Goal: Task Accomplishment & Management: Manage account settings

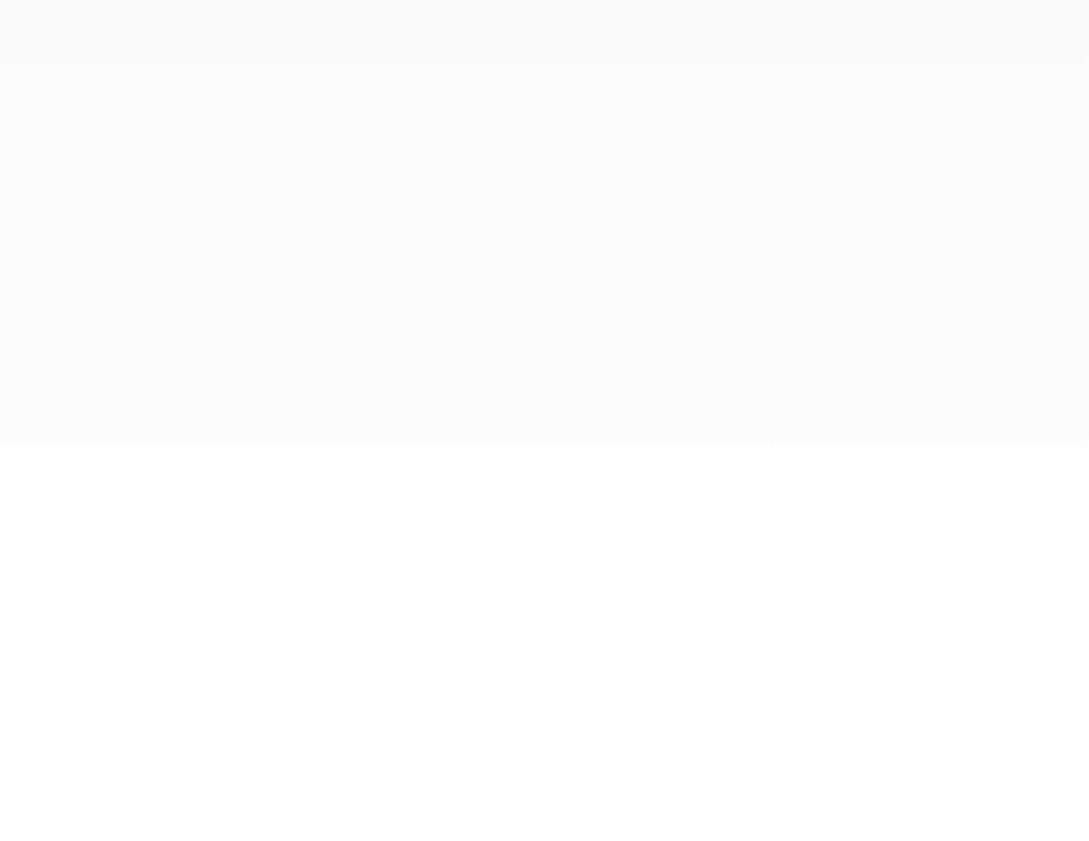
select select "**"
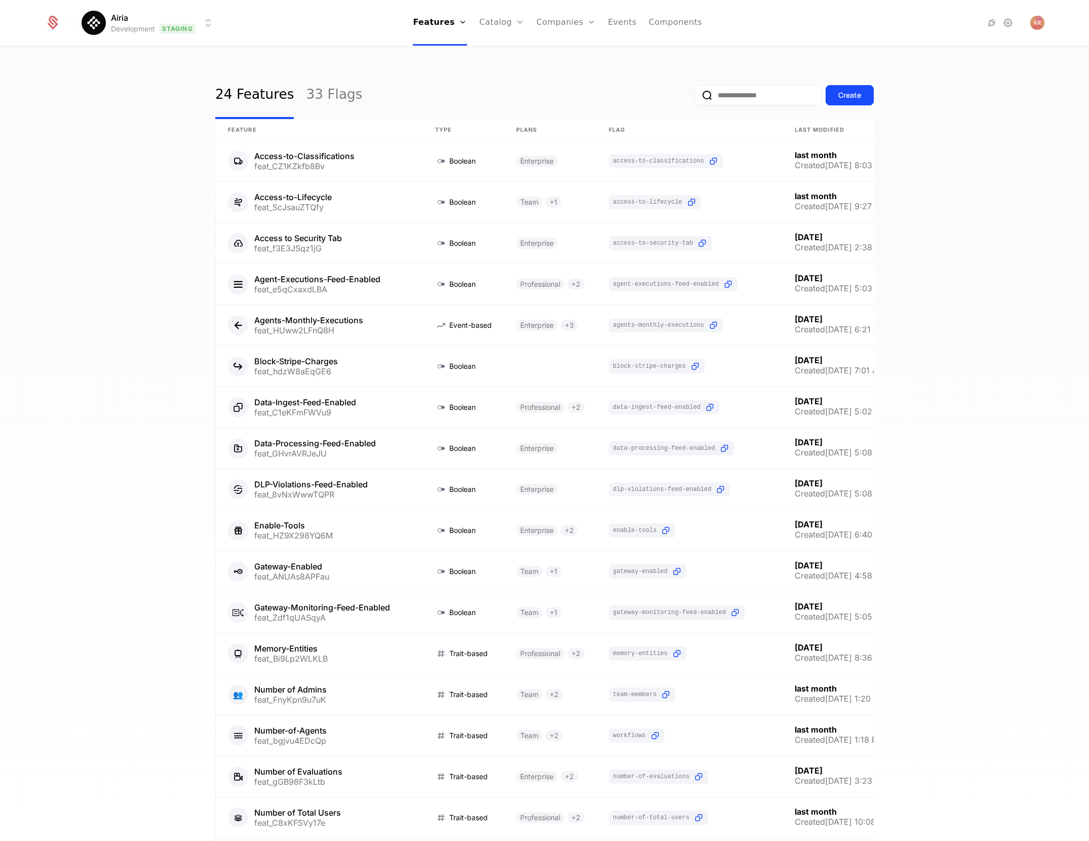
click at [736, 93] on input "email" at bounding box center [758, 95] width 127 height 20
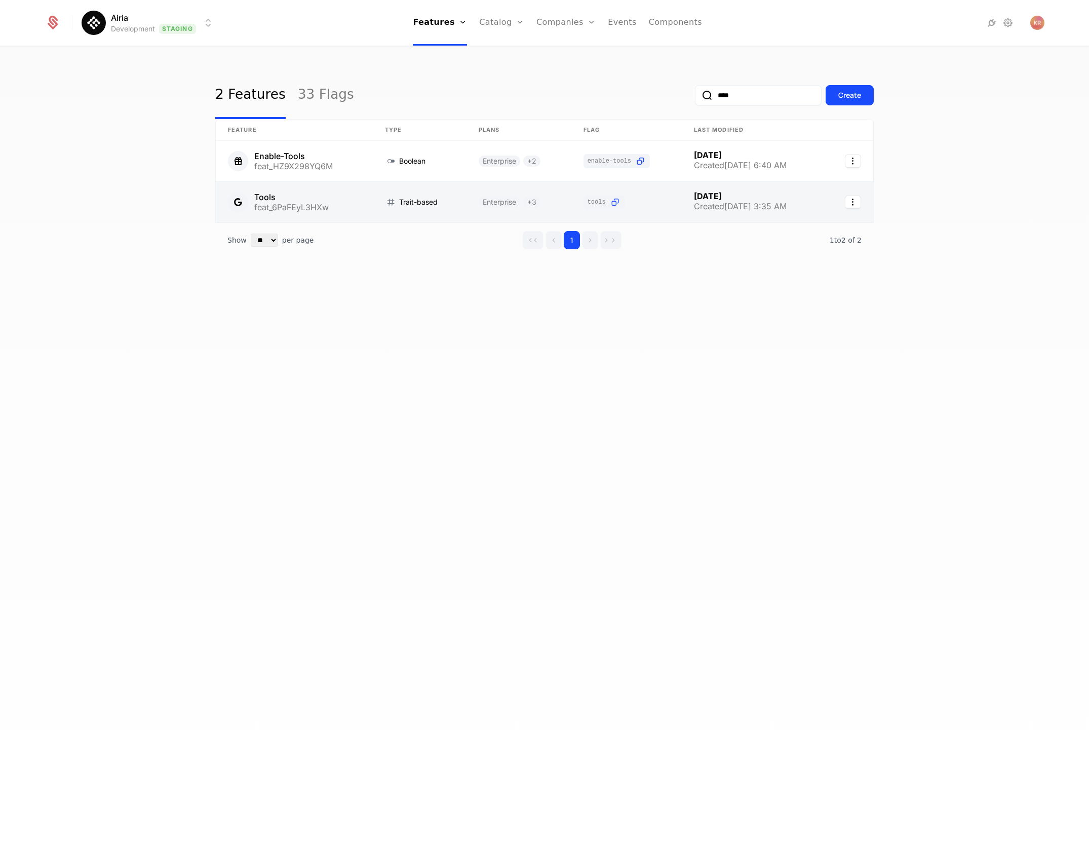
type input "****"
click at [329, 193] on link at bounding box center [294, 202] width 157 height 41
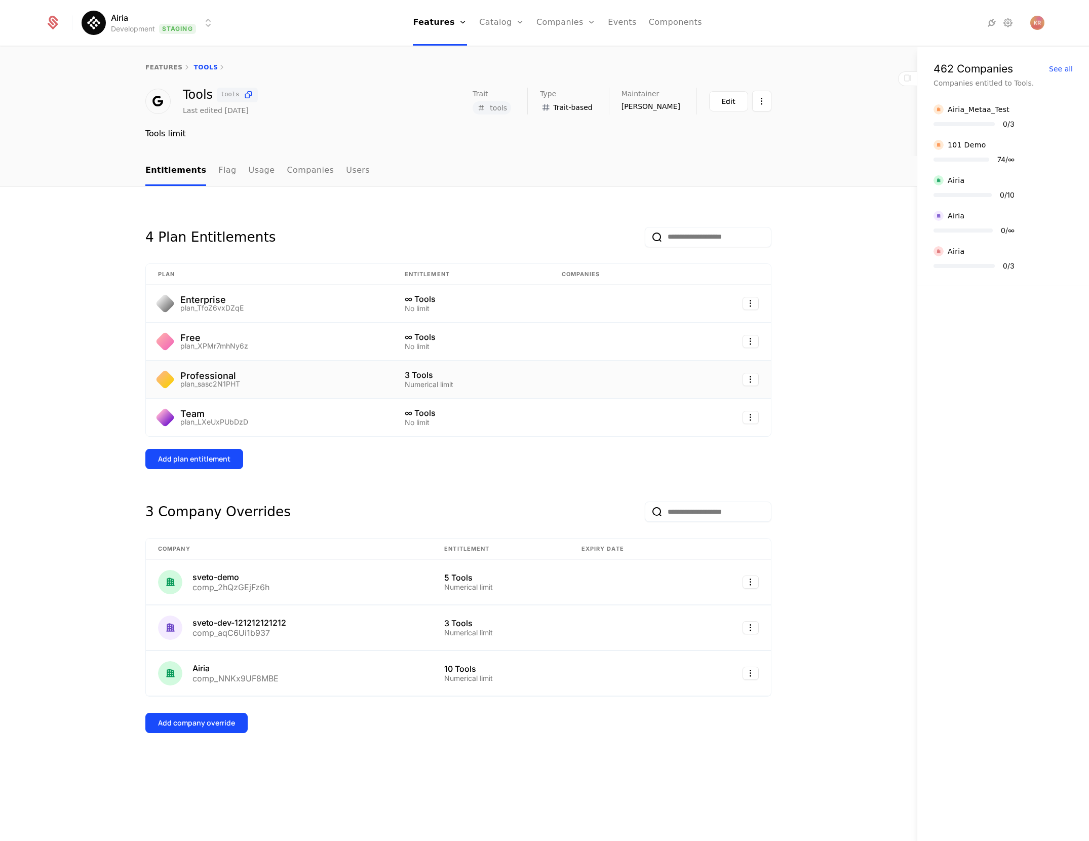
click at [512, 390] on td "3 Tools Numerical limit" at bounding box center [471, 380] width 157 height 38
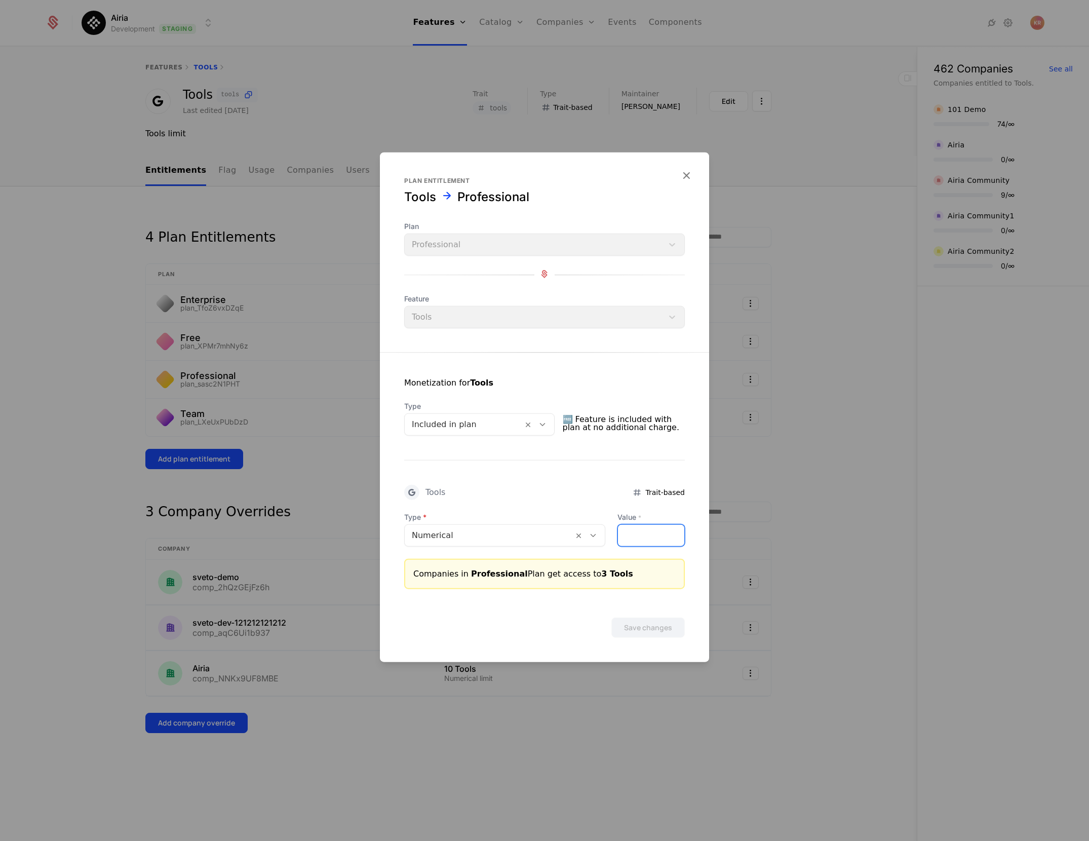
click at [631, 545] on input "*" at bounding box center [651, 535] width 66 height 21
type input "**"
click at [648, 626] on button "Save changes" at bounding box center [648, 628] width 73 height 20
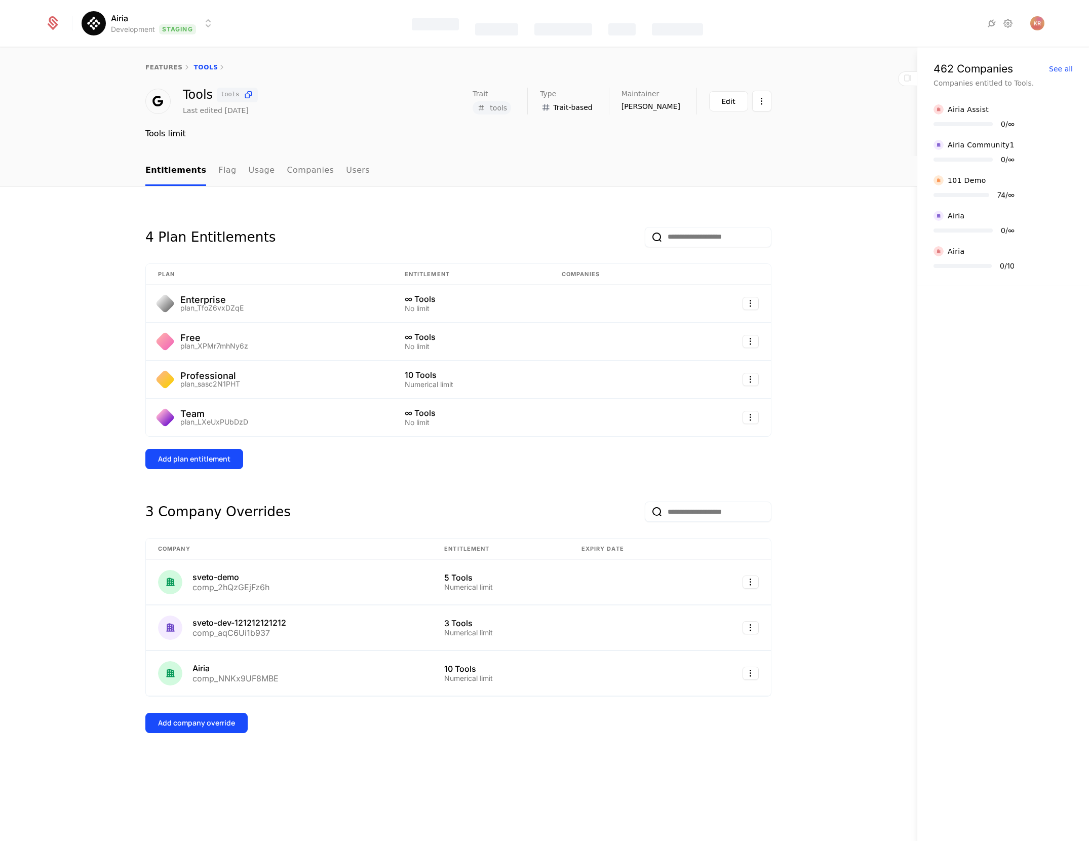
click at [211, 23] on html "Airia Development Staging Features Catalog Companies Events Components features…" at bounding box center [544, 420] width 1089 height 841
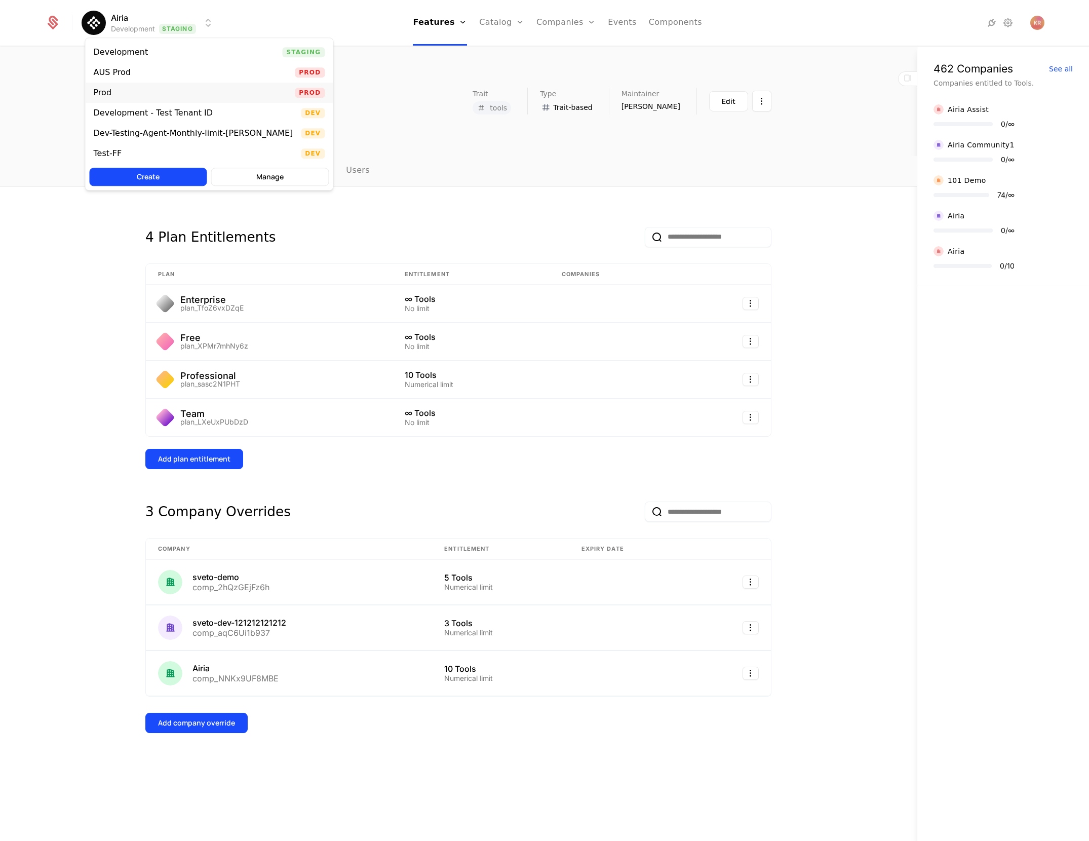
click at [206, 88] on div "Prod Prod" at bounding box center [210, 93] width 248 height 20
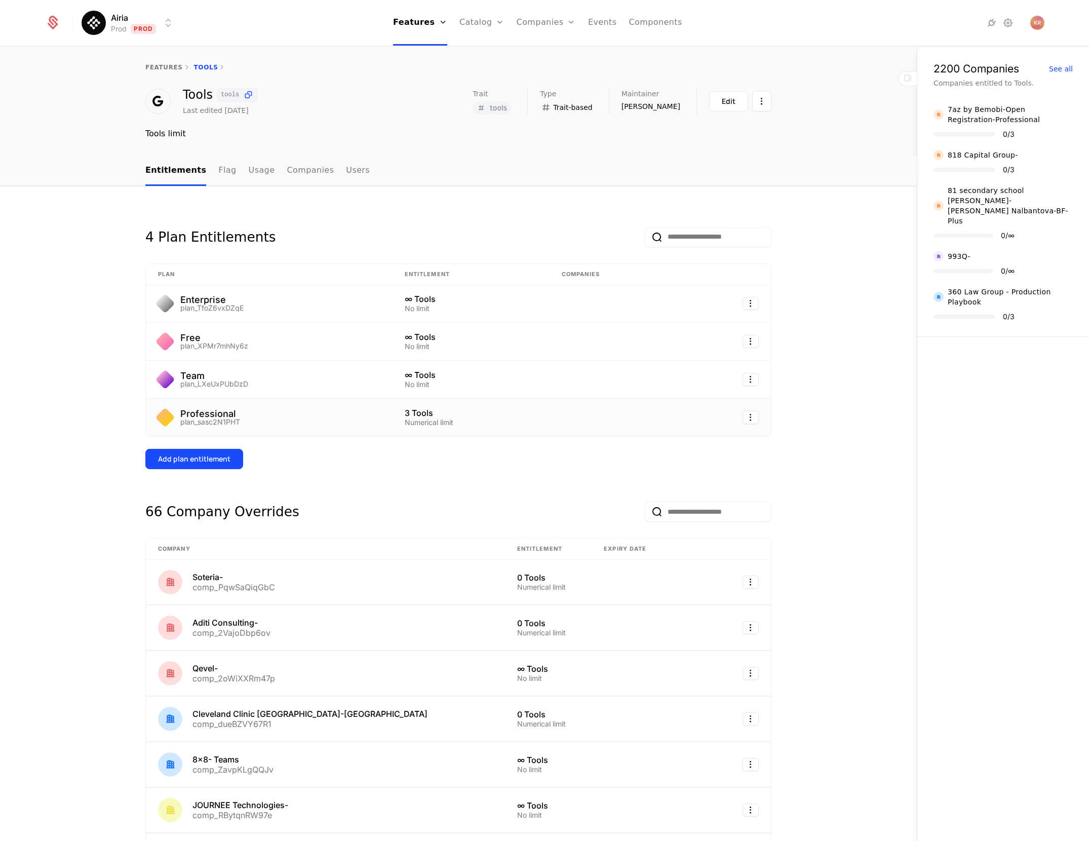
click at [472, 413] on div "3 Tools" at bounding box center [471, 413] width 133 height 8
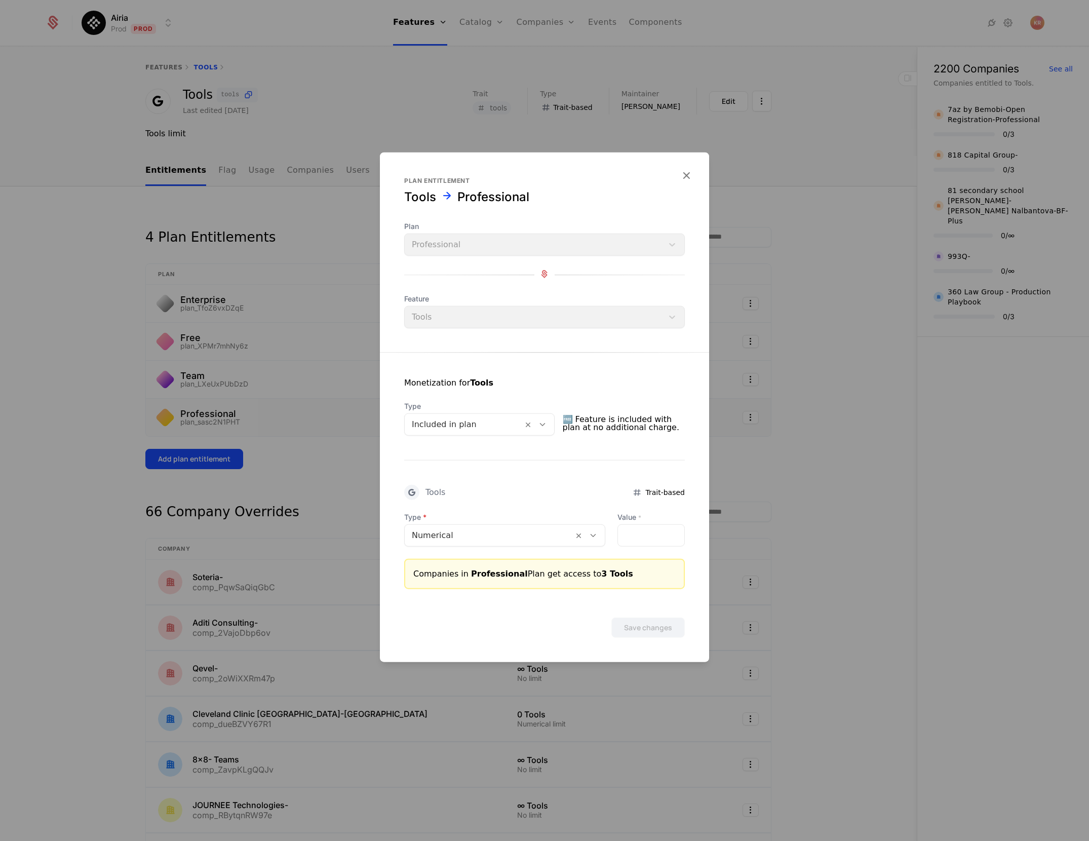
click at [814, 280] on div at bounding box center [544, 420] width 1089 height 841
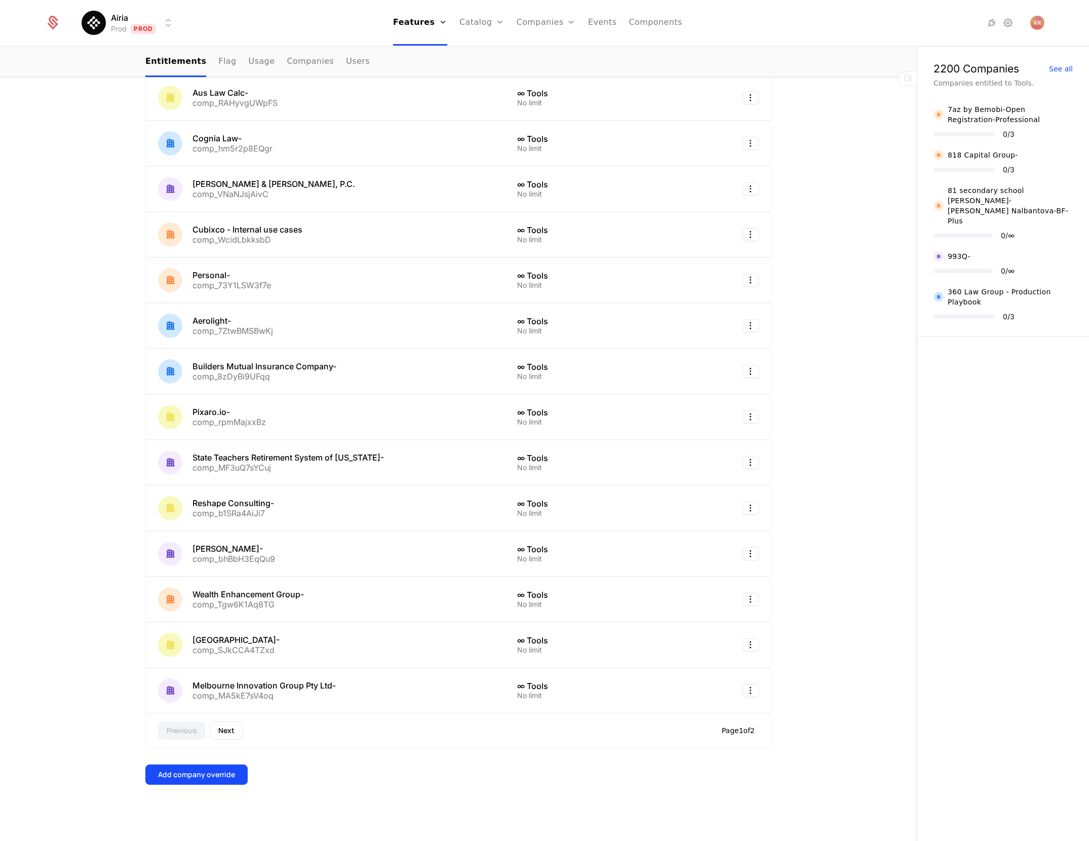
scroll to position [2134, 0]
click at [229, 730] on button "Next" at bounding box center [226, 731] width 33 height 18
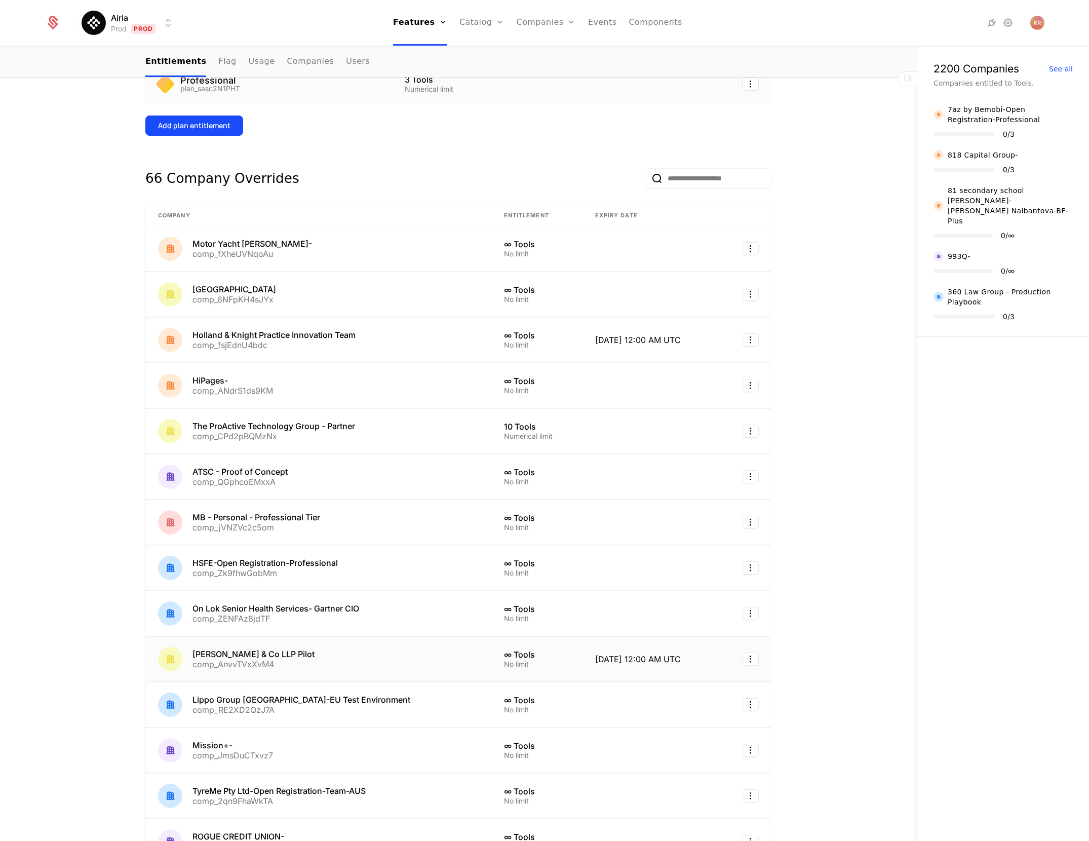
scroll to position [333, 0]
click at [907, 32] on div "Airia Prod Prod Features Features Flags Catalog Plans Add Ons Credits Configura…" at bounding box center [545, 23] width 1000 height 46
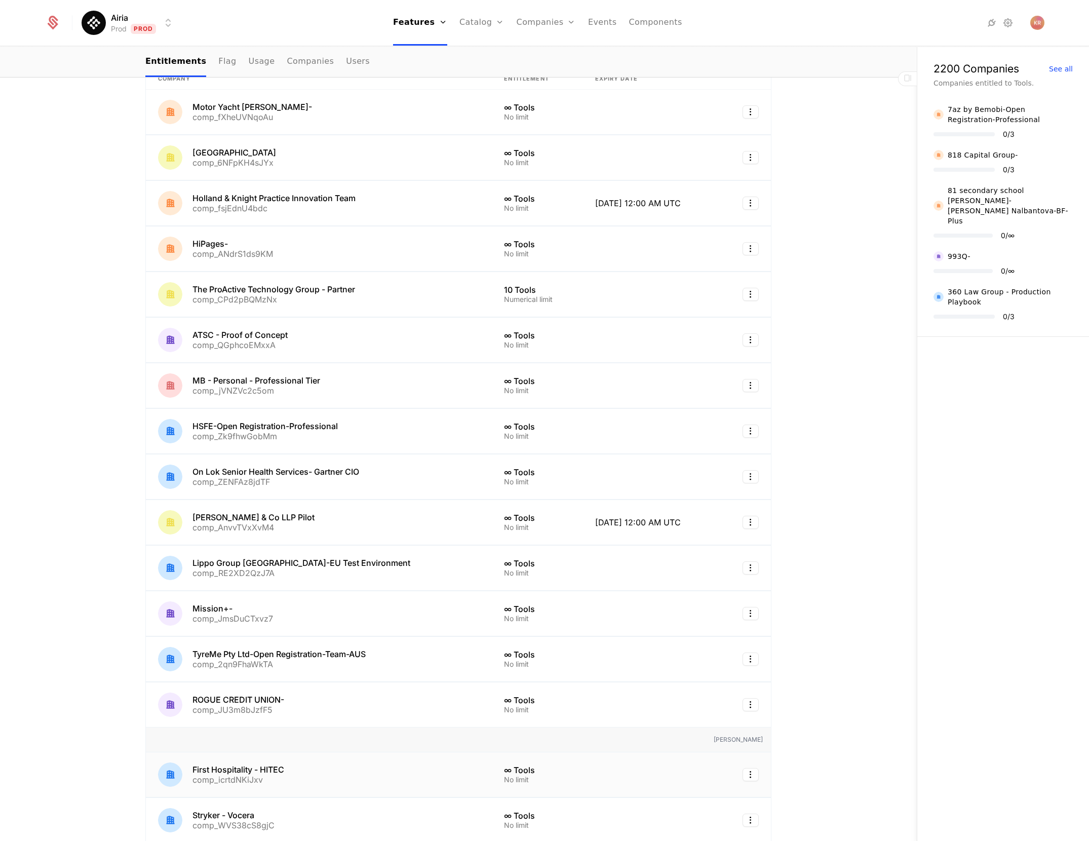
scroll to position [605, 0]
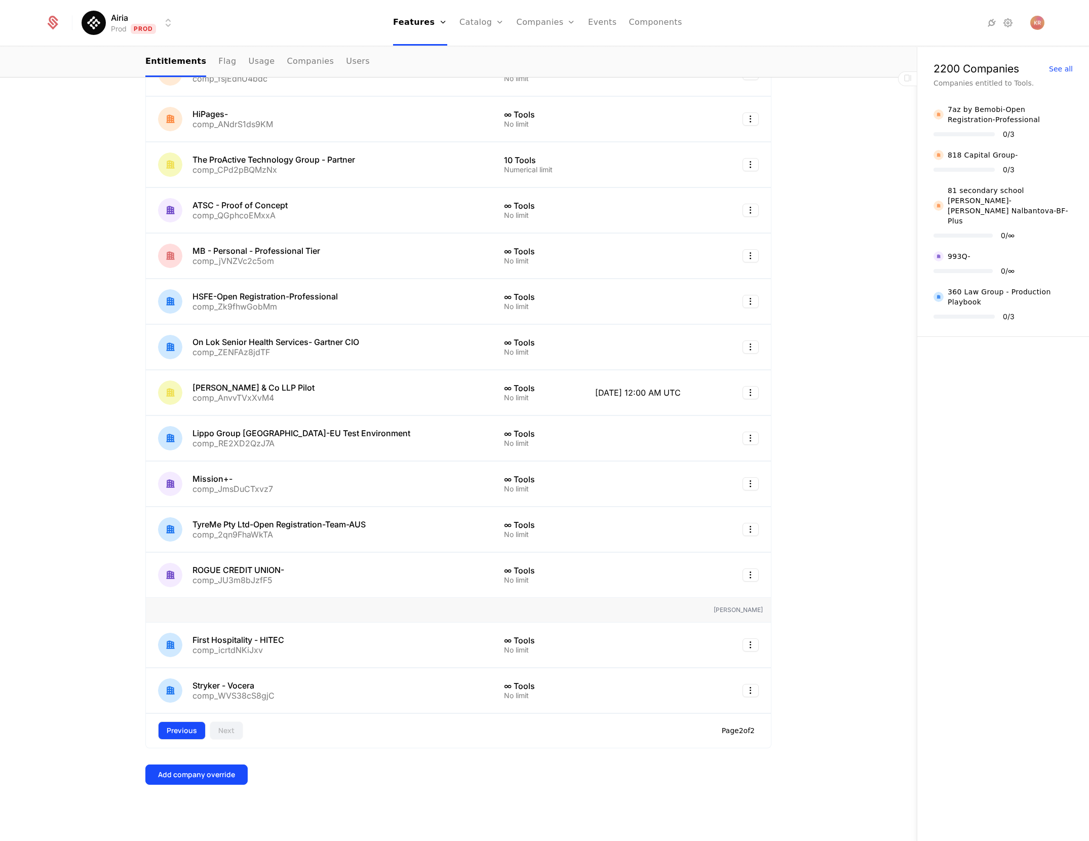
click at [169, 732] on button "Previous" at bounding box center [182, 731] width 48 height 18
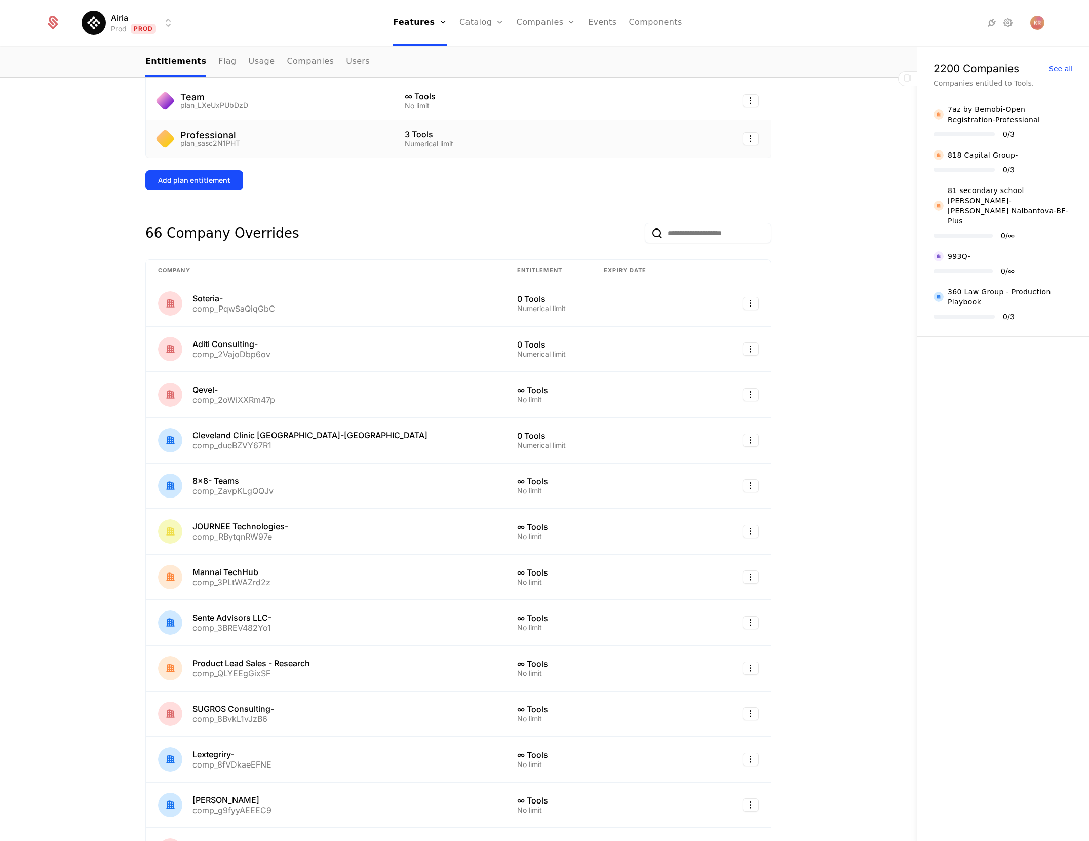
scroll to position [0, 0]
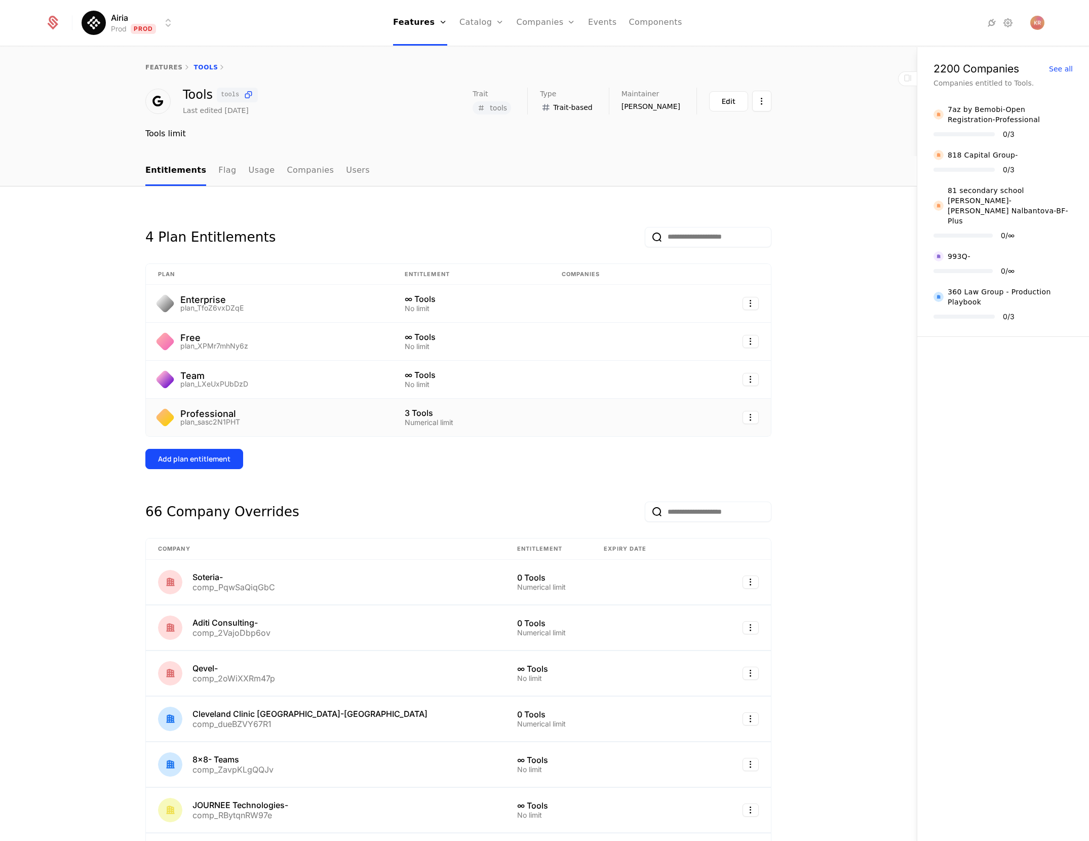
click at [170, 26] on html "Airia Prod Prod Features Features Flags Catalog Plans Add Ons Credits Configura…" at bounding box center [544, 420] width 1089 height 841
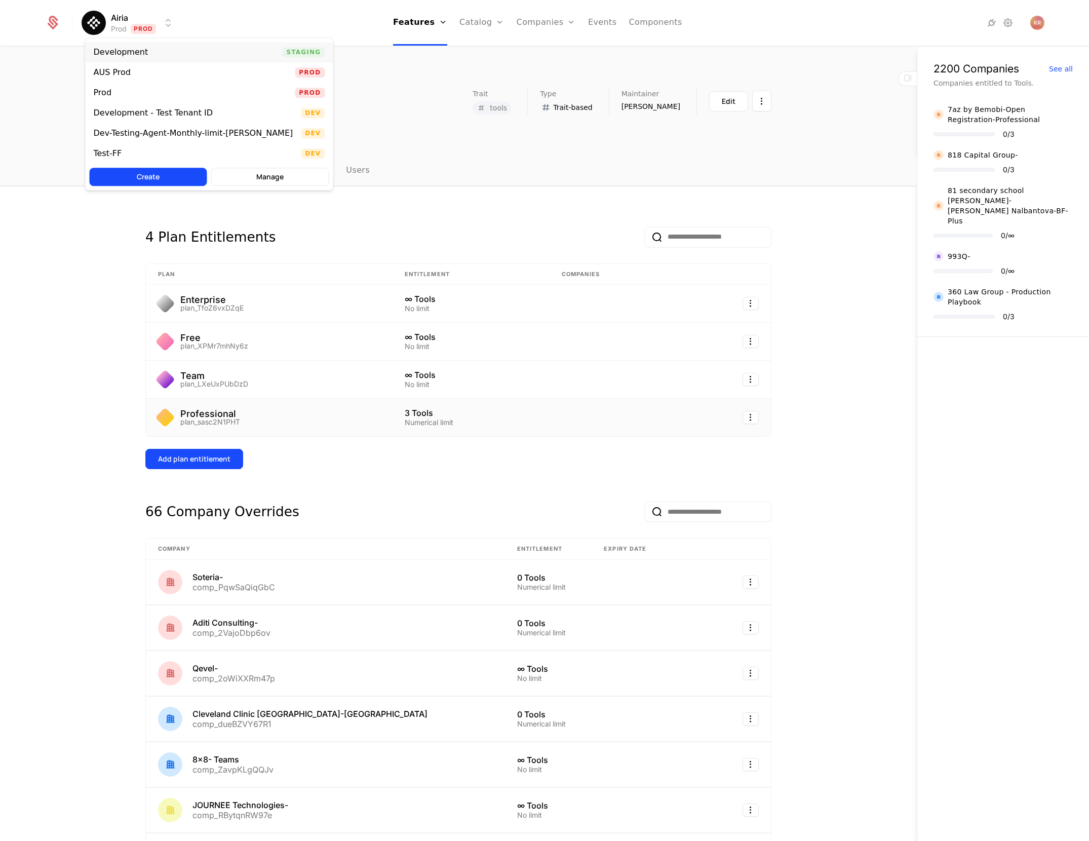
click at [205, 55] on div "Development Staging" at bounding box center [210, 52] width 248 height 20
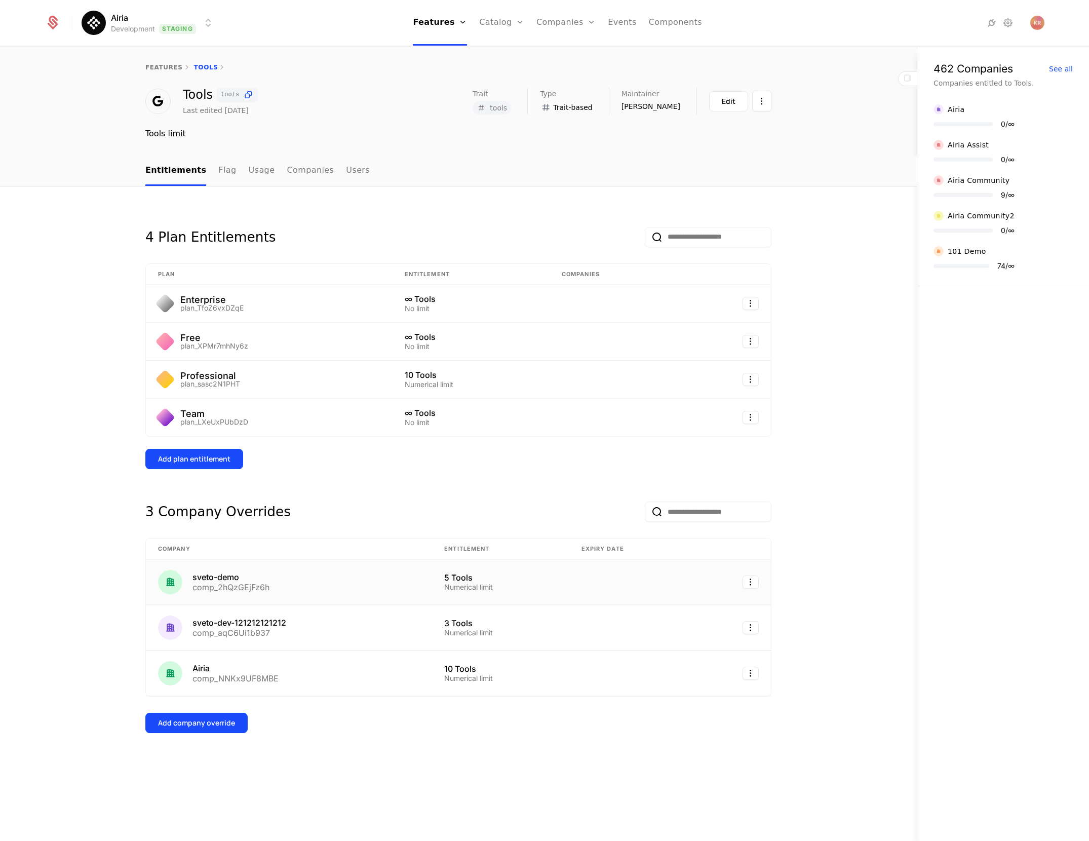
click at [317, 579] on div "sveto-demo comp_2hQzGEjFz6h" at bounding box center [289, 582] width 262 height 24
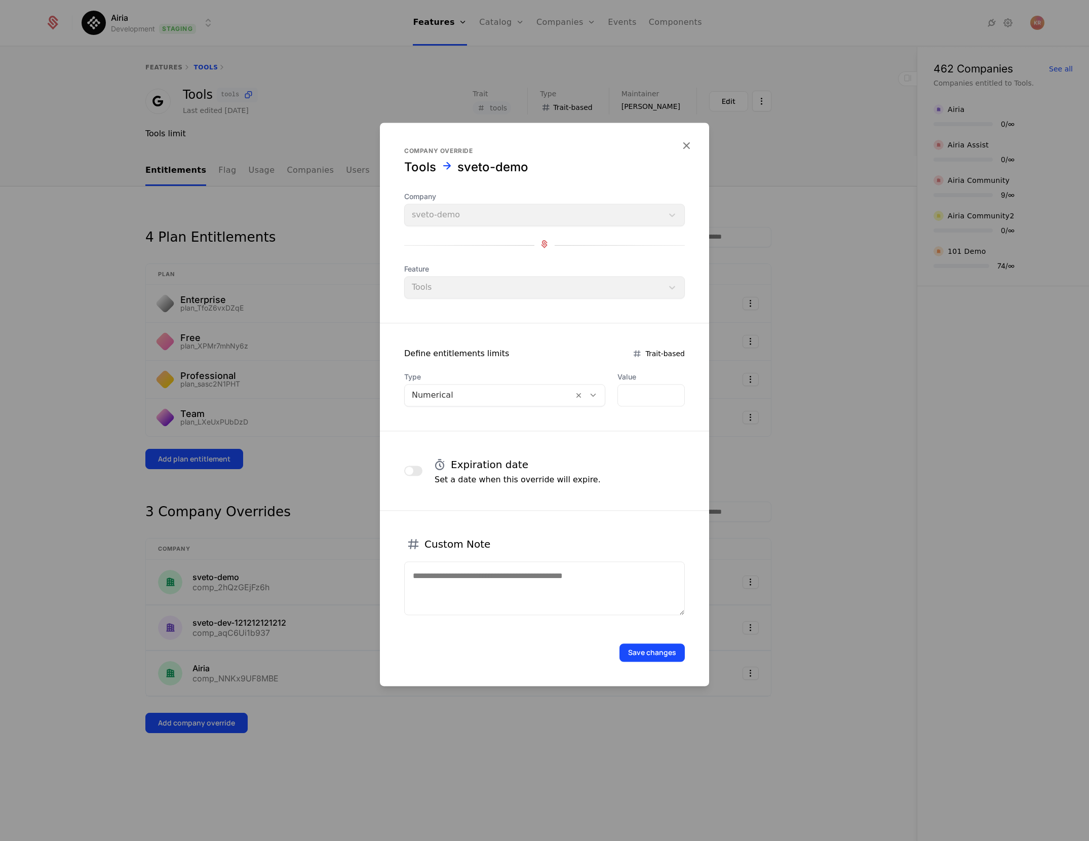
click at [787, 427] on div at bounding box center [544, 420] width 1089 height 841
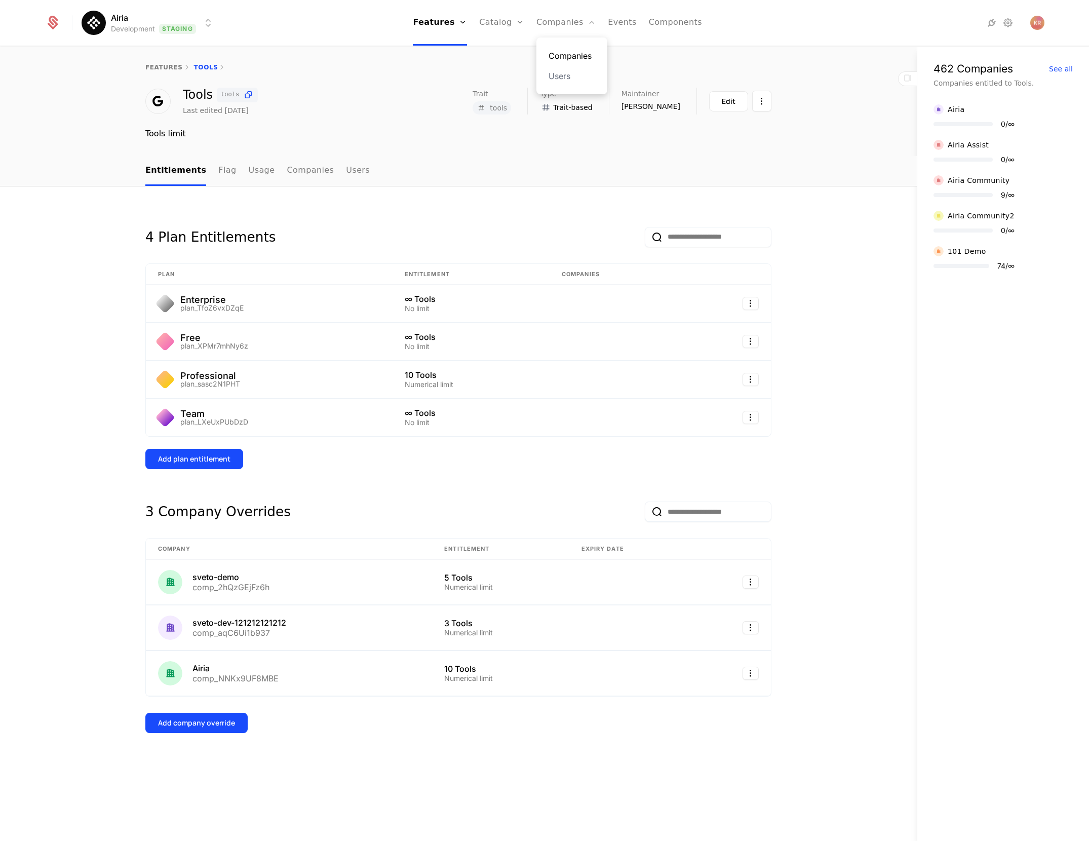
click at [567, 51] on link "Companies" at bounding box center [572, 56] width 47 height 12
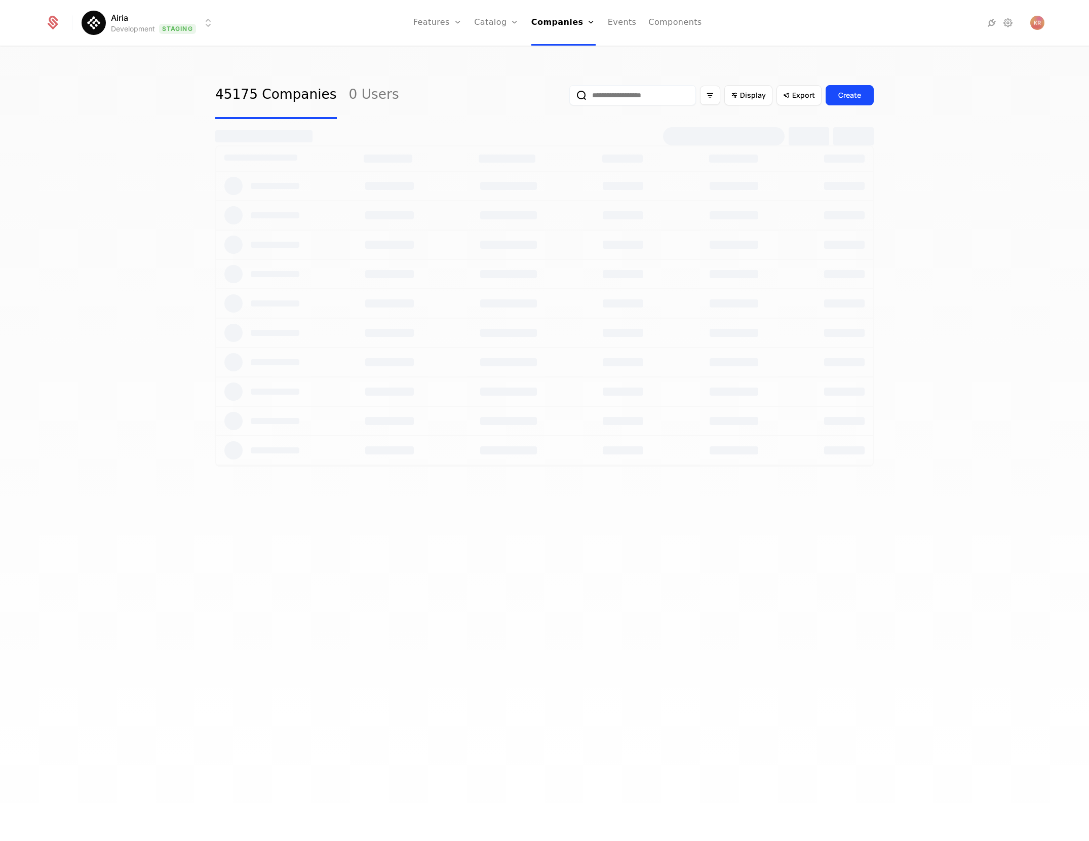
select select "**"
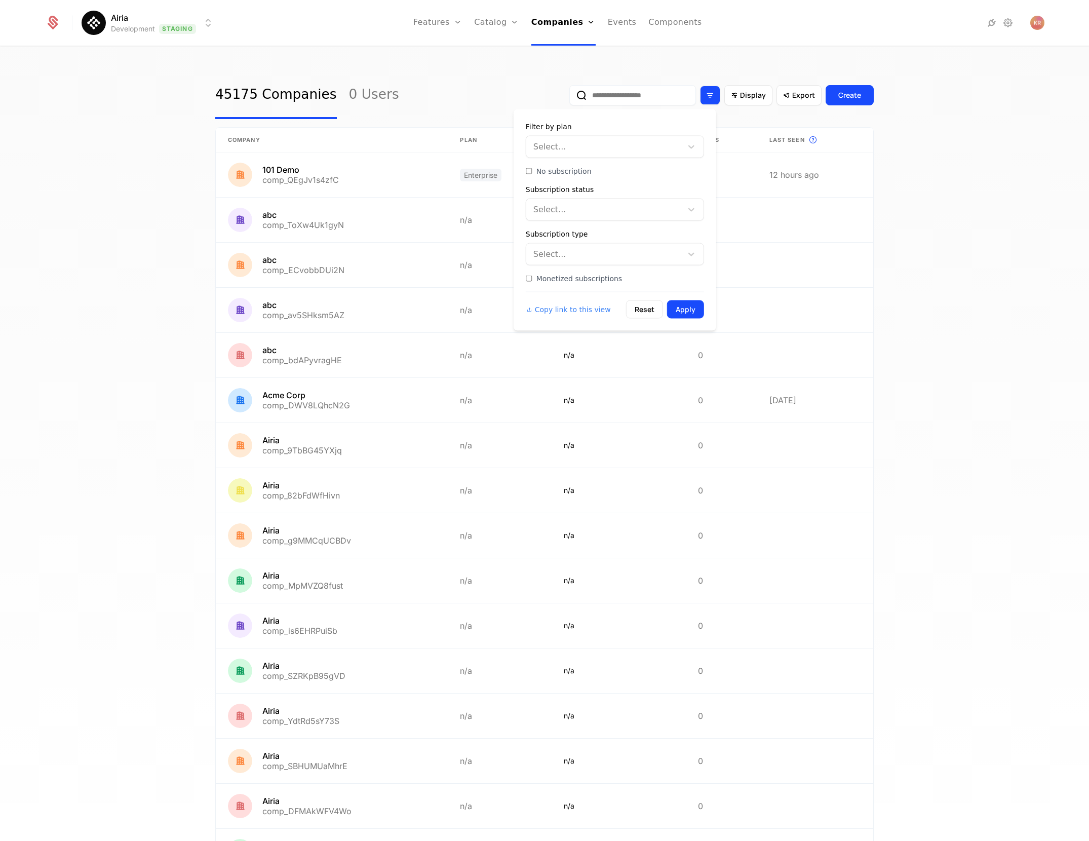
click at [709, 96] on icon "Filter options" at bounding box center [710, 95] width 9 height 9
click at [632, 143] on div at bounding box center [606, 147] width 142 height 14
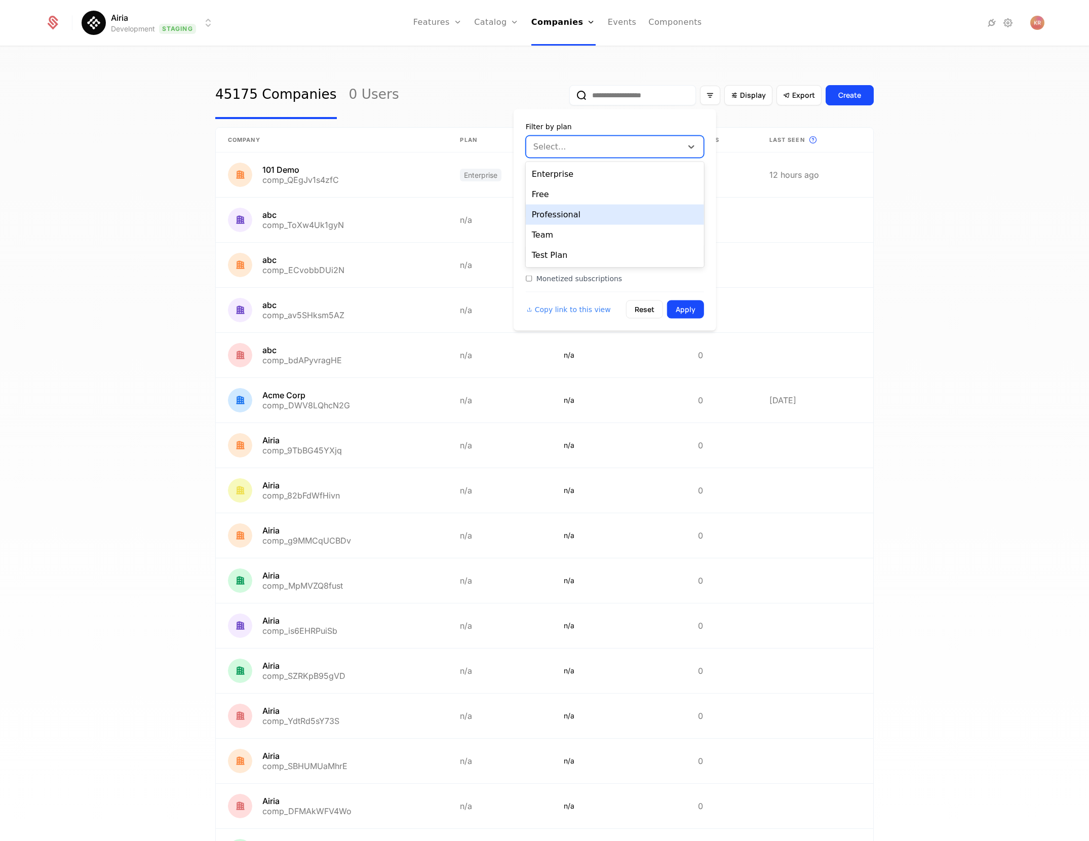
click at [620, 209] on div "Professional" at bounding box center [615, 215] width 178 height 20
click at [682, 303] on button "Apply" at bounding box center [685, 309] width 37 height 18
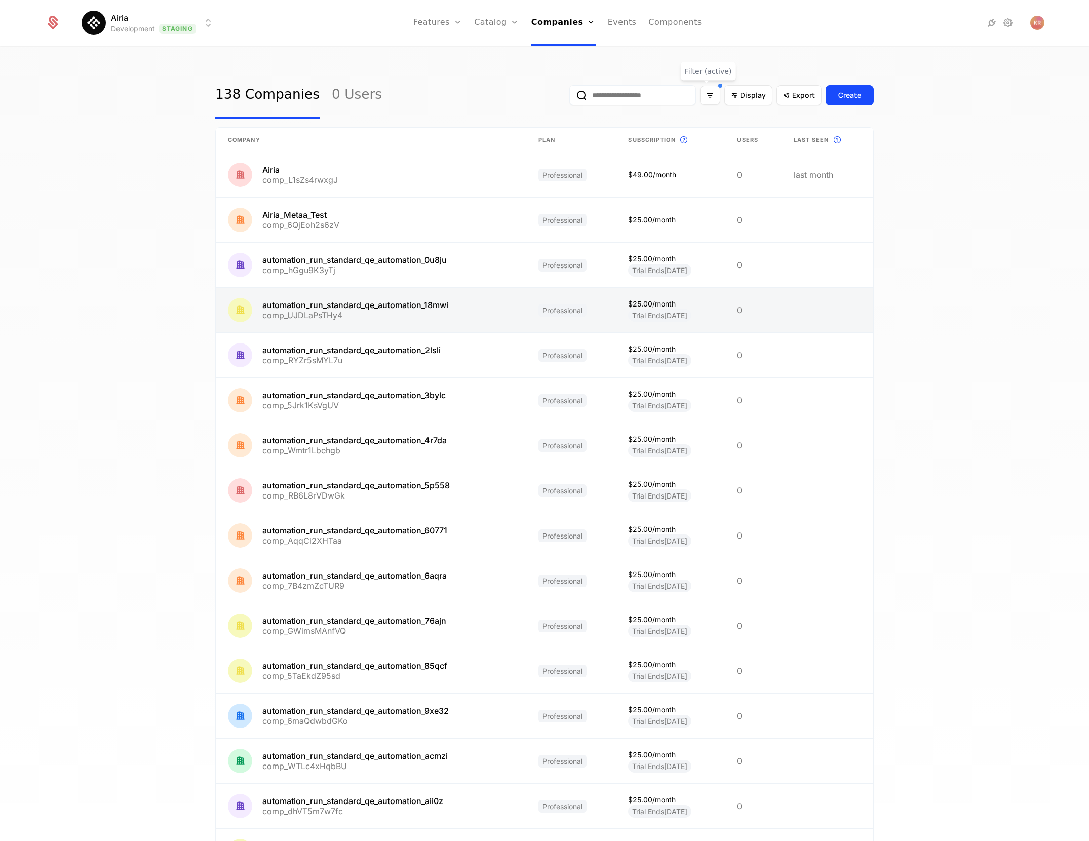
click at [361, 319] on link at bounding box center [371, 310] width 311 height 45
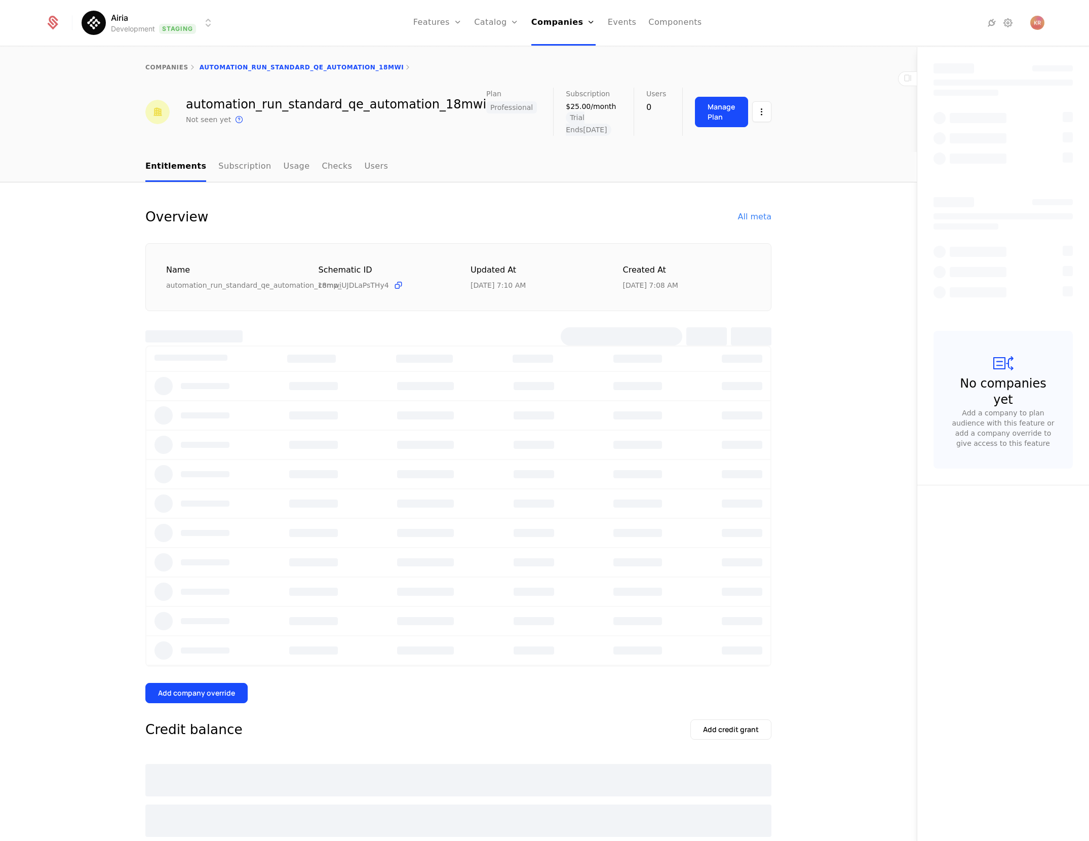
select select "**"
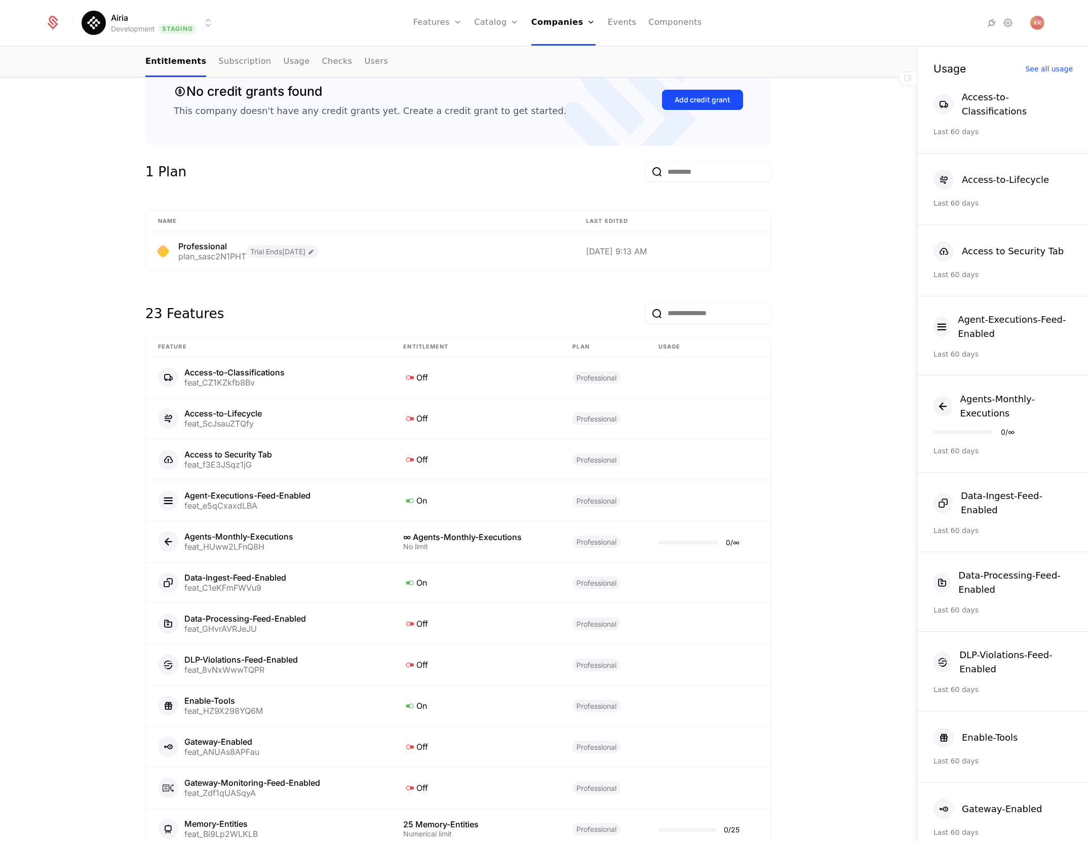
scroll to position [166, 0]
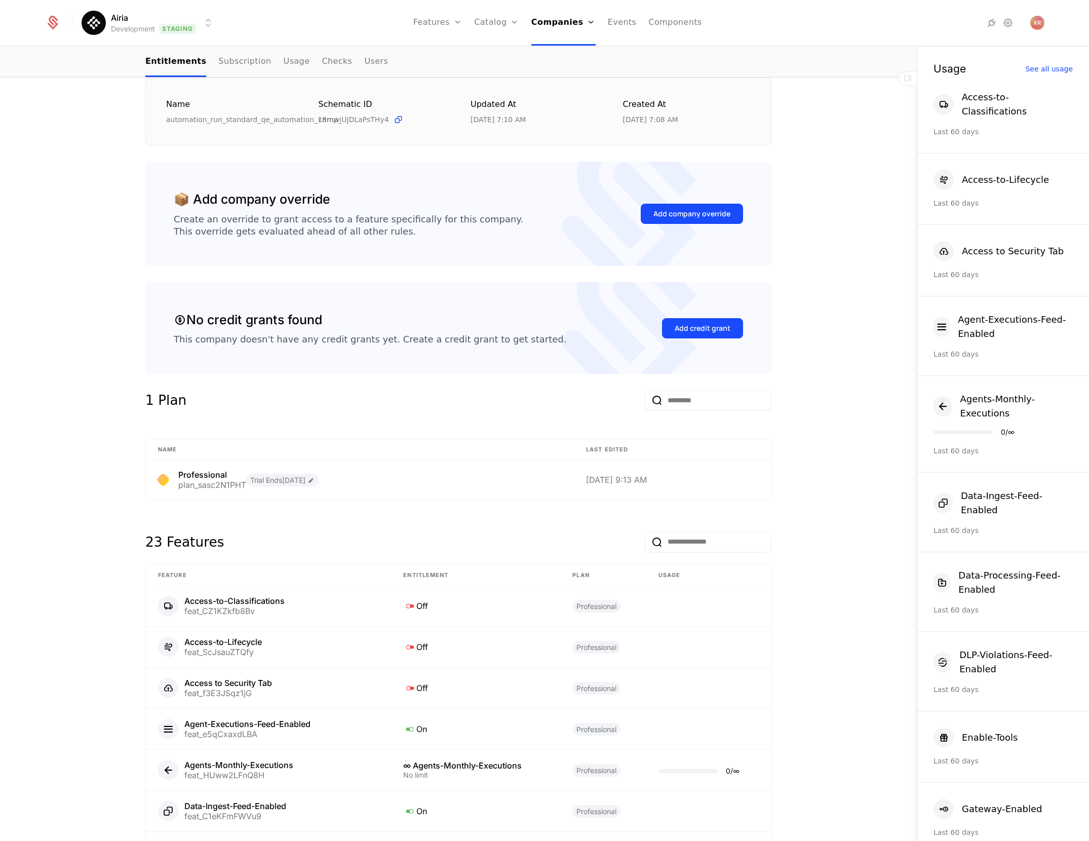
click at [686, 532] on input "email" at bounding box center [708, 542] width 127 height 20
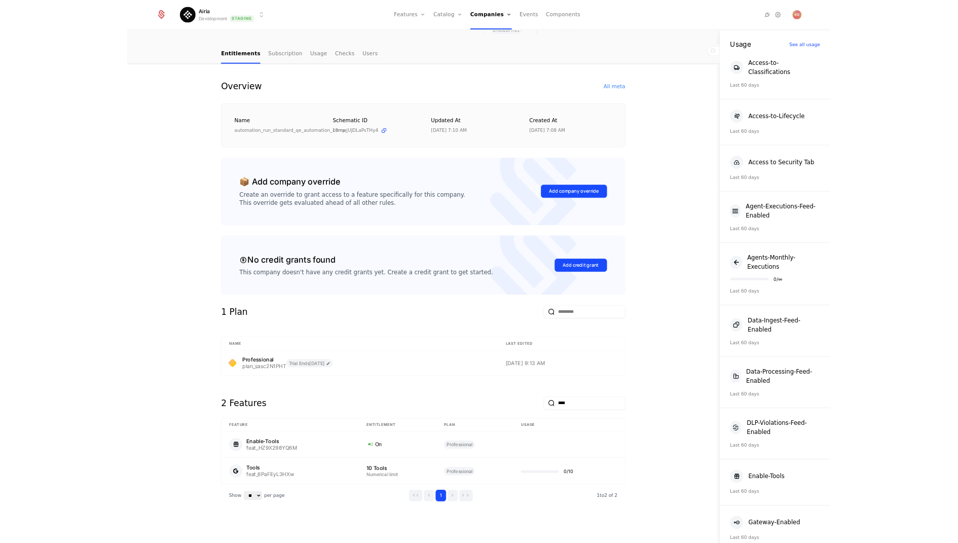
scroll to position [72, 0]
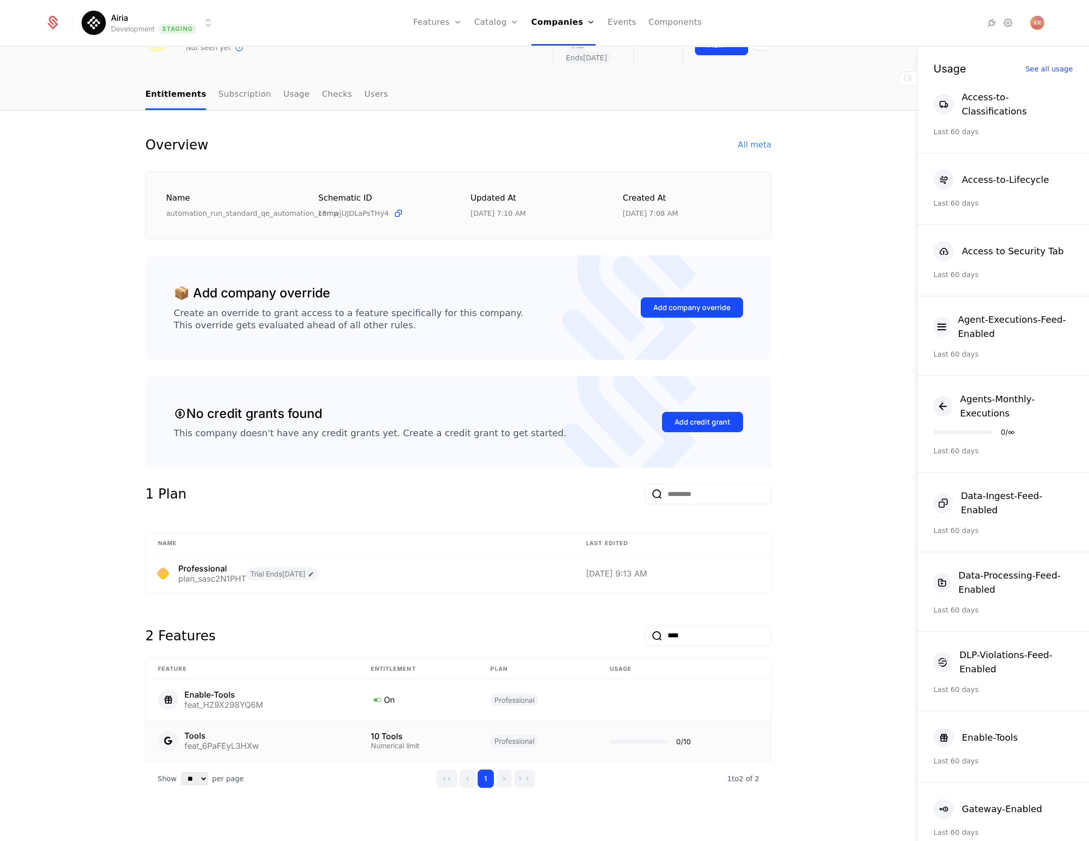
type input "****"
click at [439, 732] on div "10 Tools" at bounding box center [419, 736] width 96 height 8
